Goal: Task Accomplishment & Management: Manage account settings

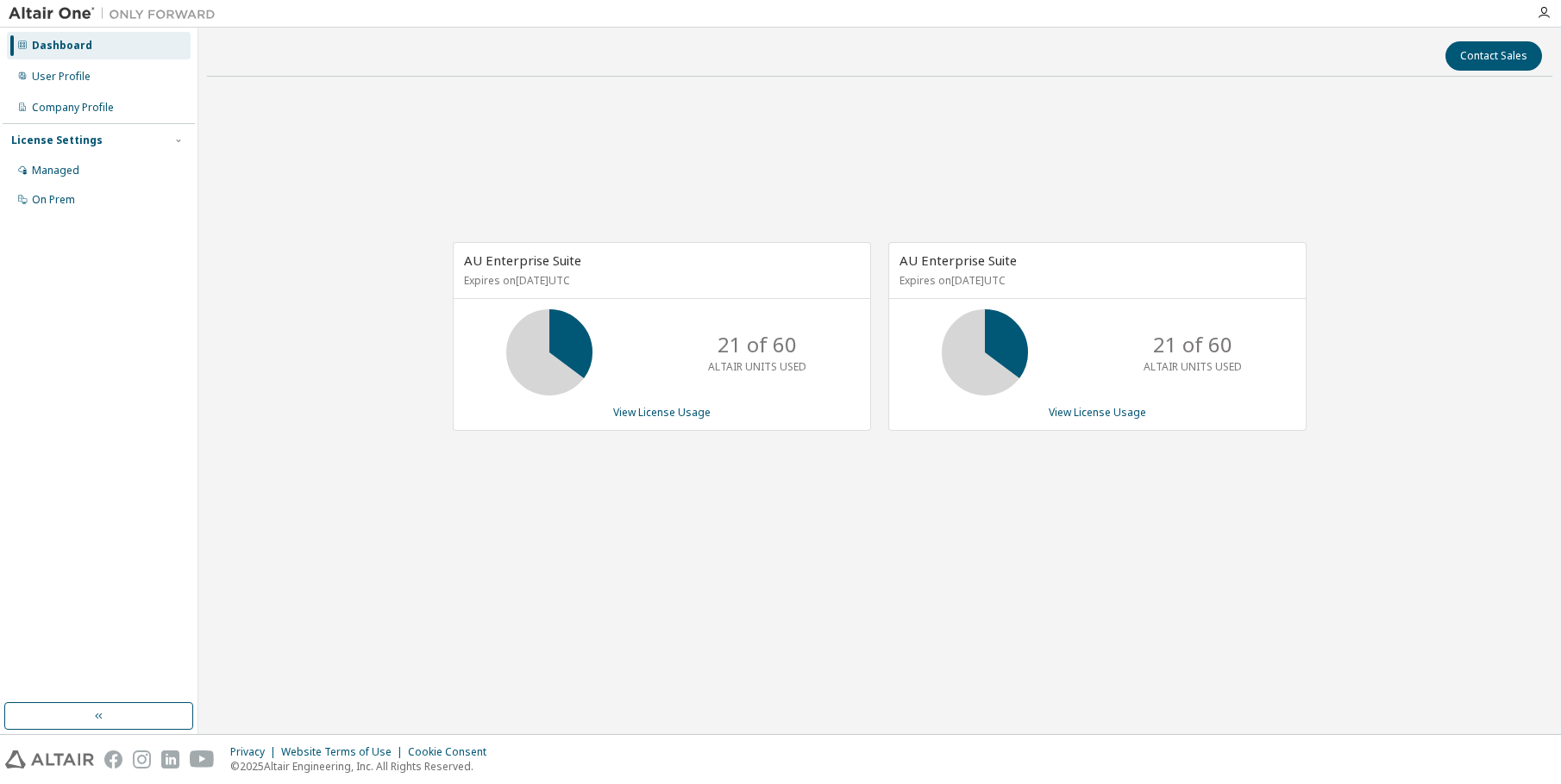
click at [126, 330] on div "Dashboard User Profile Company Profile License Settings Managed On Prem" at bounding box center [99, 365] width 192 height 671
drag, startPoint x: 1151, startPoint y: 338, endPoint x: 1255, endPoint y: 372, distance: 109.4
click at [1255, 372] on div "21 of 60 ALTAIR UNITS USED" at bounding box center [1193, 352] width 138 height 86
click at [1254, 372] on div "21 of 60 ALTAIR UNITS USED" at bounding box center [1193, 352] width 138 height 86
click at [1222, 364] on p "ALTAIR UNITS USED" at bounding box center [1193, 366] width 99 height 15
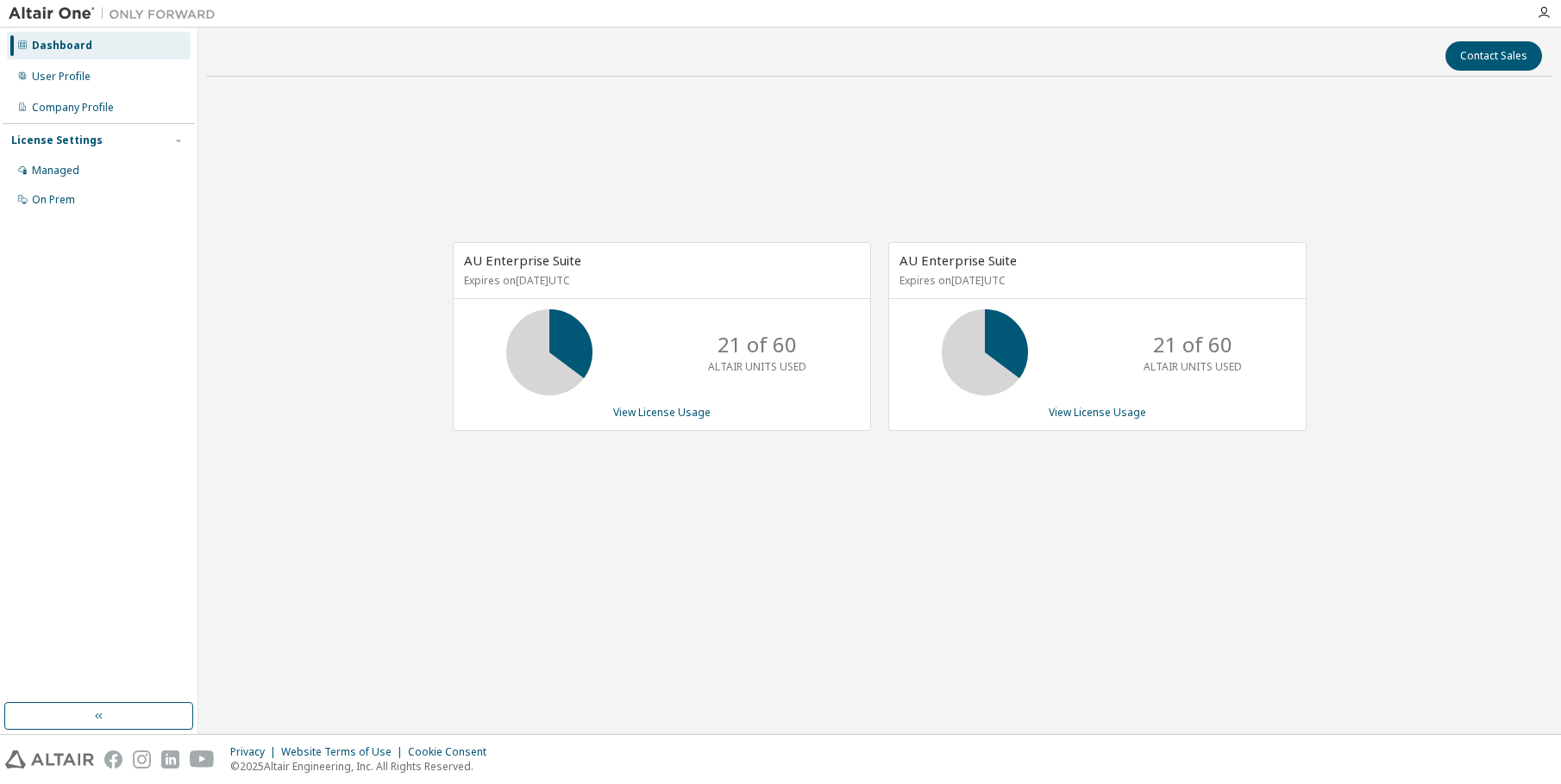
click at [1065, 392] on div "21 of 60 ALTAIR UNITS USED" at bounding box center [1097, 352] width 417 height 86
click at [672, 414] on link "View License Usage" at bounding box center [662, 412] width 98 height 15
click at [951, 531] on div "AU Enterprise Suite Expires on June 1, 2026 UTC 21 of 60 ALTAIR UNITS USED View…" at bounding box center [879, 346] width 1345 height 510
click at [810, 531] on div "AU Enterprise Suite Expires on June 1, 2026 UTC 0 of 60 ALTAIR UNITS USED View …" at bounding box center [879, 346] width 1345 height 510
click at [707, 596] on div "AU Enterprise Suite Expires on June 1, 2026 UTC 0 of 60 ALTAIR UNITS USED View …" at bounding box center [879, 346] width 1345 height 510
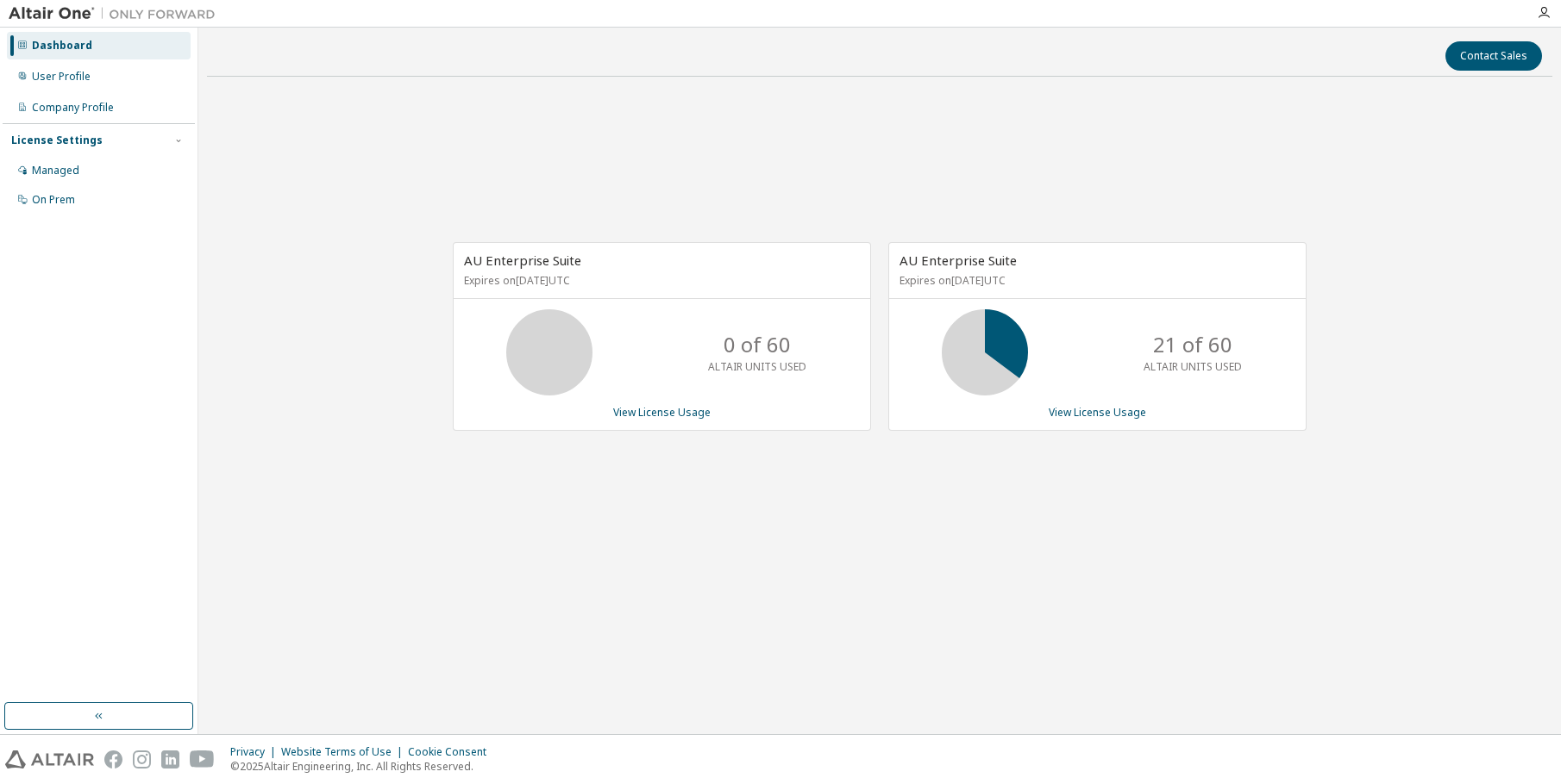
click at [376, 405] on div "AU Enterprise Suite Expires on June 1, 2026 UTC 0 of 60 ALTAIR UNITS USED View …" at bounding box center [879, 346] width 1345 height 510
click at [818, 533] on div "AU Enterprise Suite Expires on June 1, 2026 UTC 21 of 60 ALTAIR UNITS USED View…" at bounding box center [879, 346] width 1345 height 510
click at [688, 532] on div "AU Enterprise Suite Expires on June 1, 2026 UTC 21 of 60 ALTAIR UNITS USED View…" at bounding box center [879, 346] width 1345 height 510
click at [712, 577] on div "AU Enterprise Suite Expires on [DATE] UTC 60 of 60 ALTAIR UNITS USED View Licen…" at bounding box center [879, 346] width 1345 height 510
drag, startPoint x: 331, startPoint y: 314, endPoint x: 360, endPoint y: 315, distance: 29.0
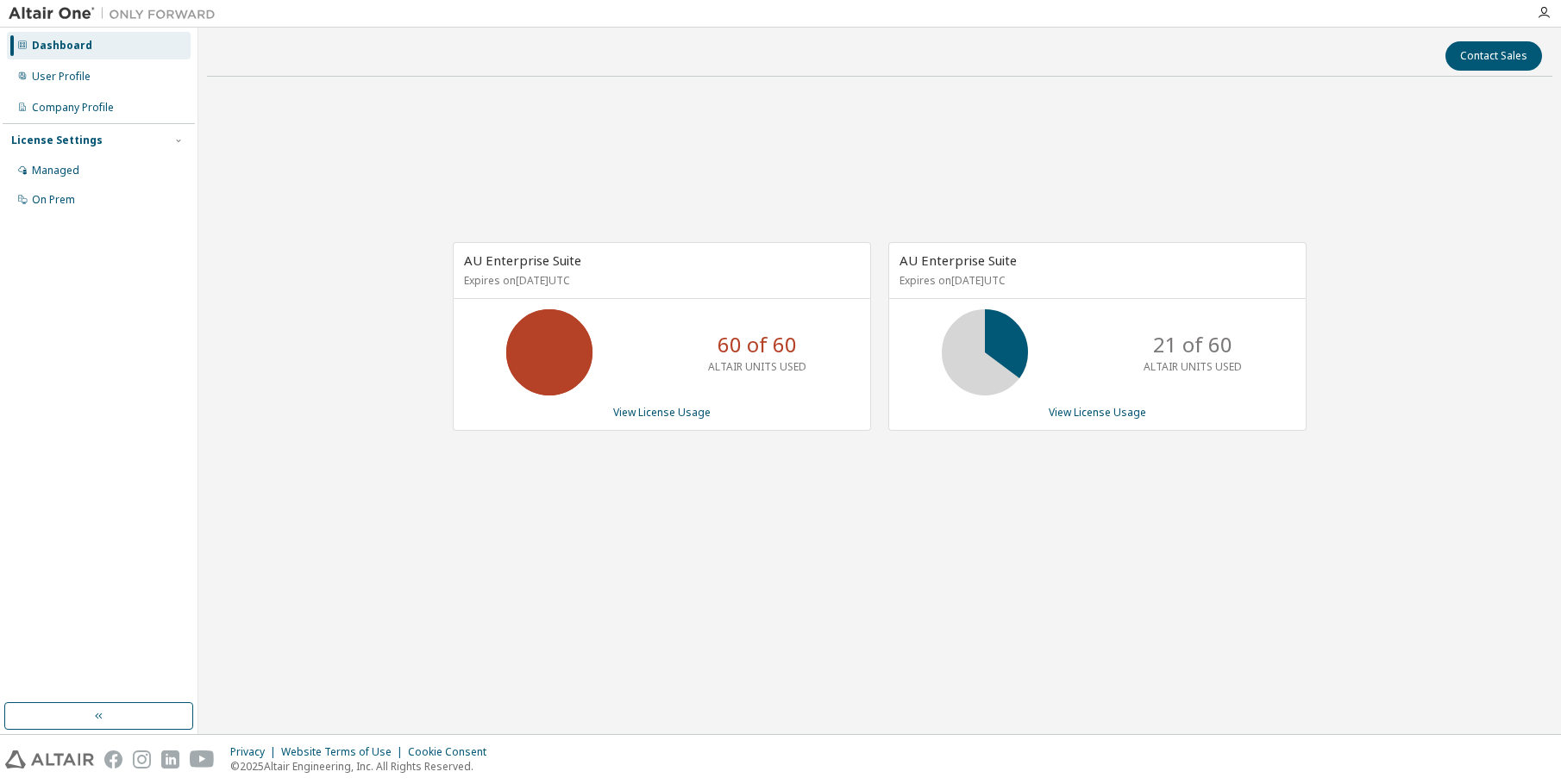
click at [331, 314] on div "AU Enterprise Suite Expires on June 1, 2026 UTC 60 of 60 ALTAIR UNITS USED View…" at bounding box center [879, 346] width 1345 height 510
drag, startPoint x: 322, startPoint y: 362, endPoint x: 527, endPoint y: 392, distance: 207.2
click at [324, 363] on div "AU Enterprise Suite Expires on June 1, 2026 UTC 60 of 60 ALTAIR UNITS USED View…" at bounding box center [879, 346] width 1345 height 510
click at [389, 507] on div "AU Enterprise Suite Expires on June 1, 2026 UTC 60 of 60 ALTAIR UNITS USED View…" at bounding box center [879, 346] width 1345 height 510
click at [245, 525] on div "AU Enterprise Suite Expires on June 1, 2026 UTC 60 of 60 ALTAIR UNITS USED View…" at bounding box center [879, 346] width 1345 height 510
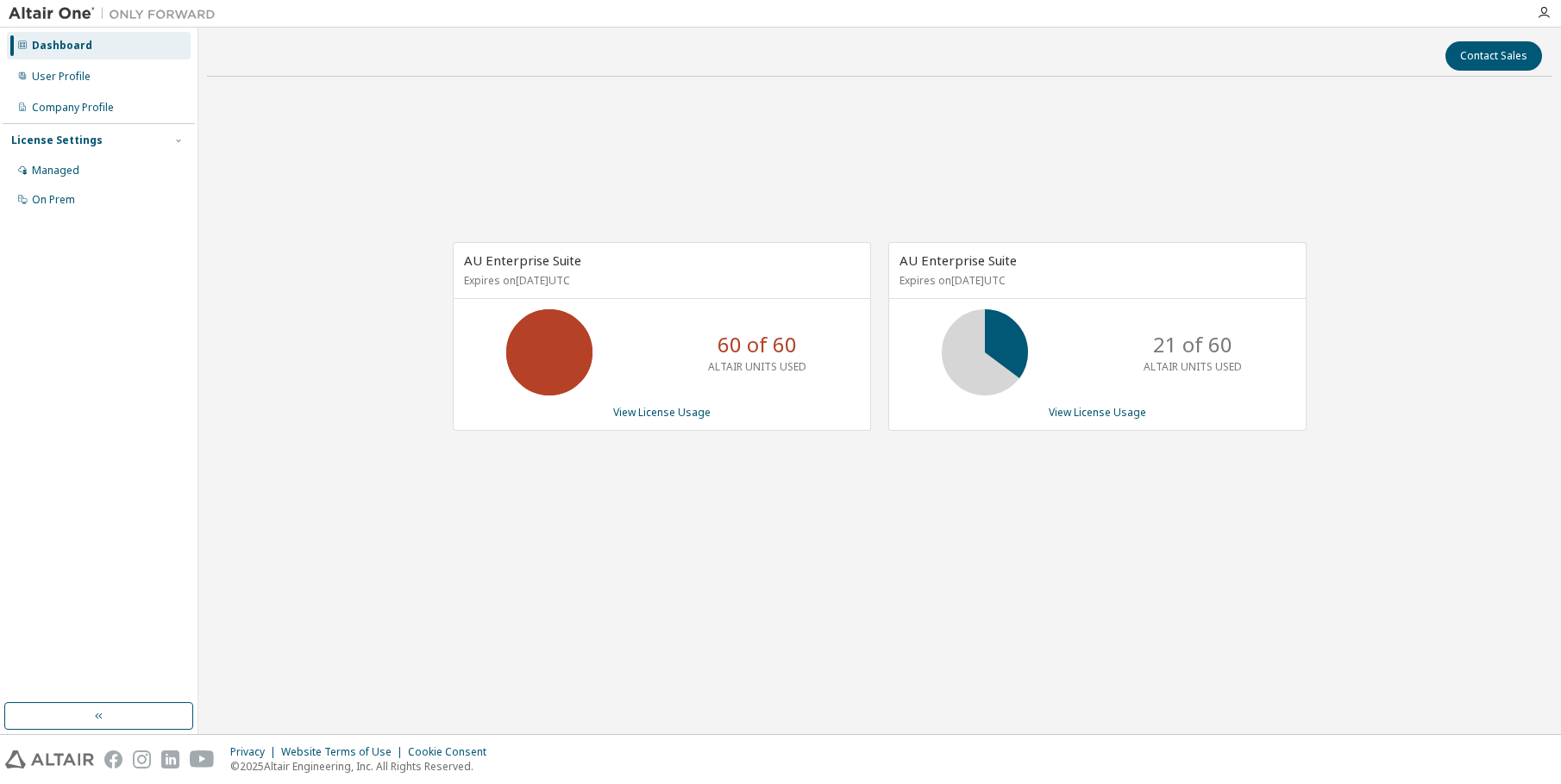
click at [1014, 562] on div "AU Enterprise Suite Expires on June 1, 2026 UTC 60 of 60 ALTAIR UNITS USED View…" at bounding box center [879, 346] width 1345 height 510
drag, startPoint x: 364, startPoint y: 343, endPoint x: 383, endPoint y: 340, distance: 19.2
click at [364, 343] on div "AU Enterprise Suite Expires on June 1, 2026 UTC 60 of 60 ALTAIR UNITS USED View…" at bounding box center [879, 346] width 1345 height 510
click at [959, 539] on div "AU Enterprise Suite Expires on June 1, 2026 UTC 60 of 60 ALTAIR UNITS USED View…" at bounding box center [879, 346] width 1345 height 510
